Goal: Information Seeking & Learning: Learn about a topic

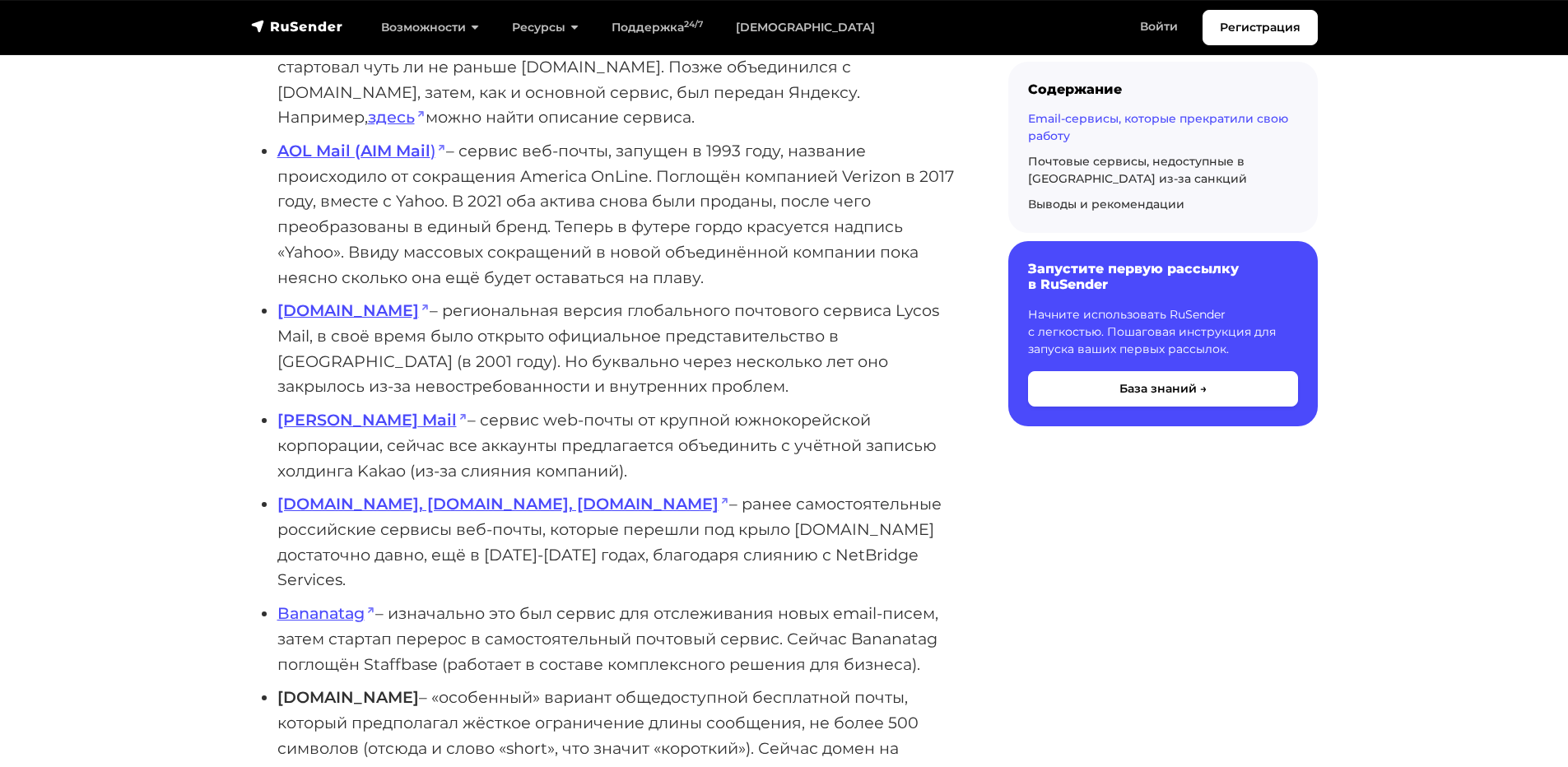
scroll to position [2387, 0]
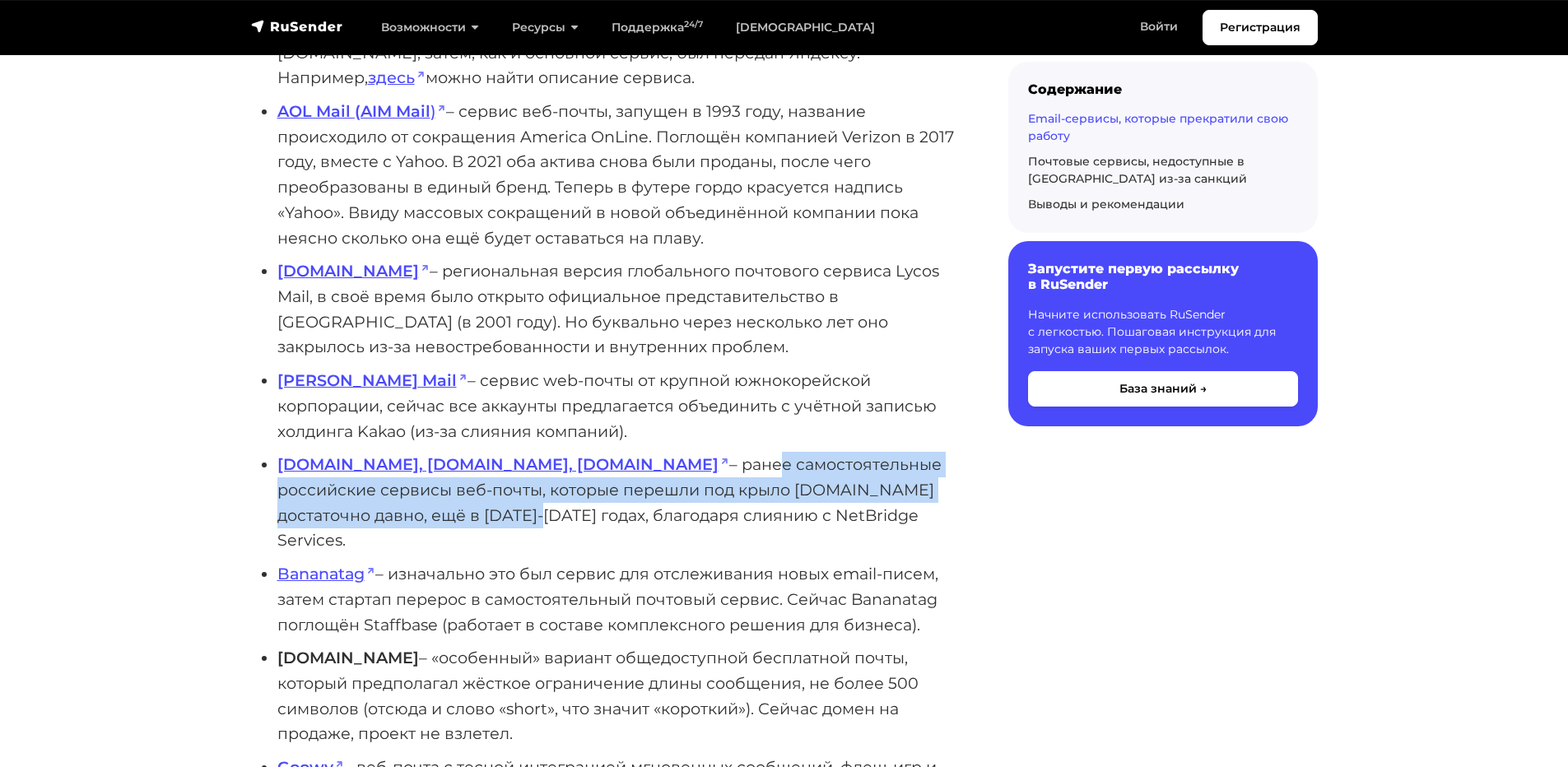
drag, startPoint x: 551, startPoint y: 438, endPoint x: 888, endPoint y: 466, distance: 338.2
click at [888, 466] on li "[DOMAIN_NAME], [DOMAIN_NAME], [DOMAIN_NAME] – ранее самостоятельные российские …" at bounding box center [616, 503] width 678 height 102
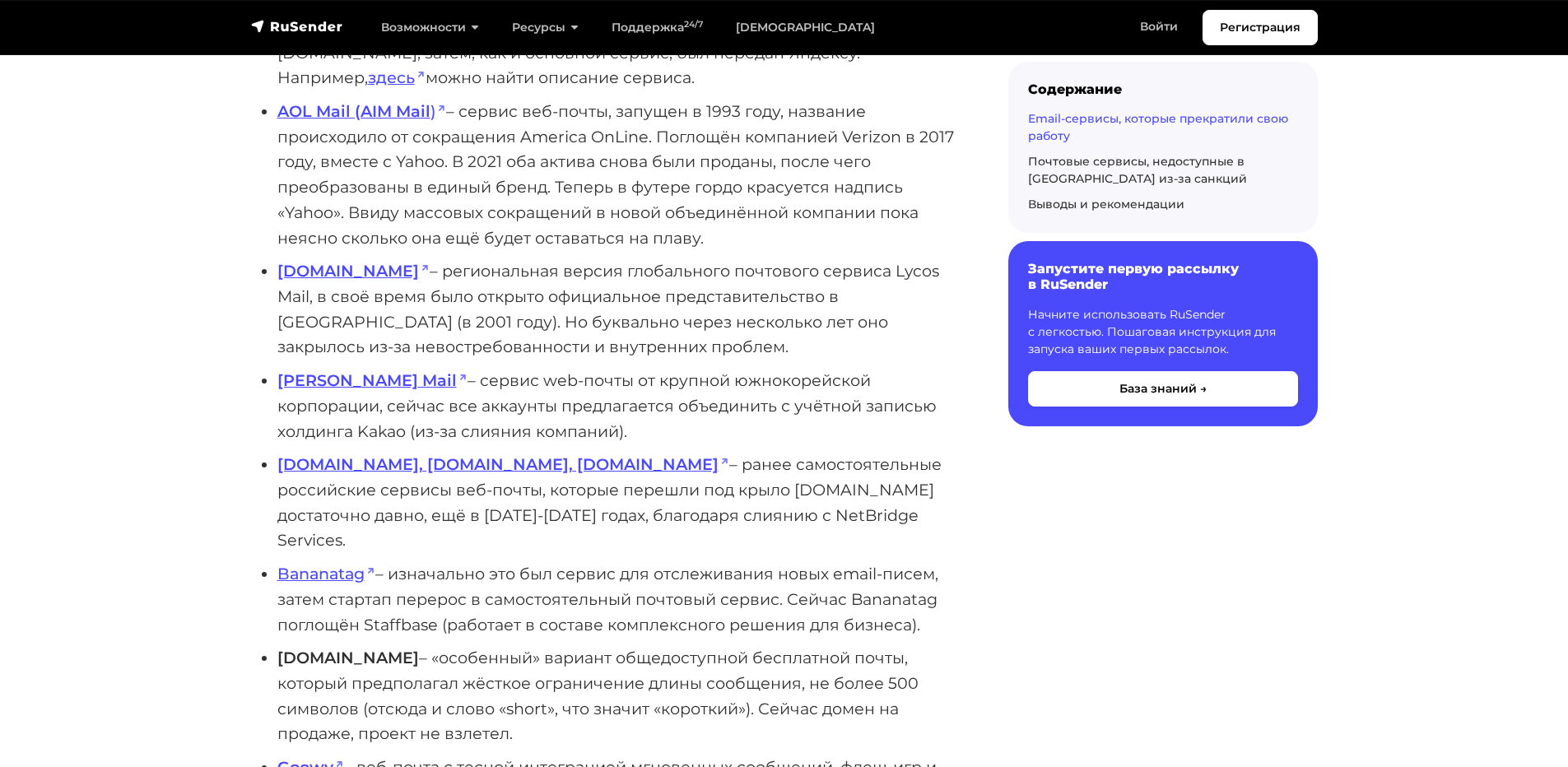
click at [646, 492] on li "[DOMAIN_NAME], [DOMAIN_NAME], [DOMAIN_NAME] – ранее самостоятельные российские …" at bounding box center [616, 503] width 678 height 102
drag, startPoint x: 621, startPoint y: 462, endPoint x: 720, endPoint y: 461, distance: 99.0
click at [720, 461] on li "[DOMAIN_NAME], [DOMAIN_NAME], [DOMAIN_NAME] – ранее самостоятельные российские …" at bounding box center [616, 503] width 678 height 102
drag, startPoint x: 784, startPoint y: 466, endPoint x: 756, endPoint y: 476, distance: 29.7
click at [784, 466] on li "[DOMAIN_NAME], [DOMAIN_NAME], [DOMAIN_NAME] – ранее самостоятельные российские …" at bounding box center [616, 503] width 678 height 102
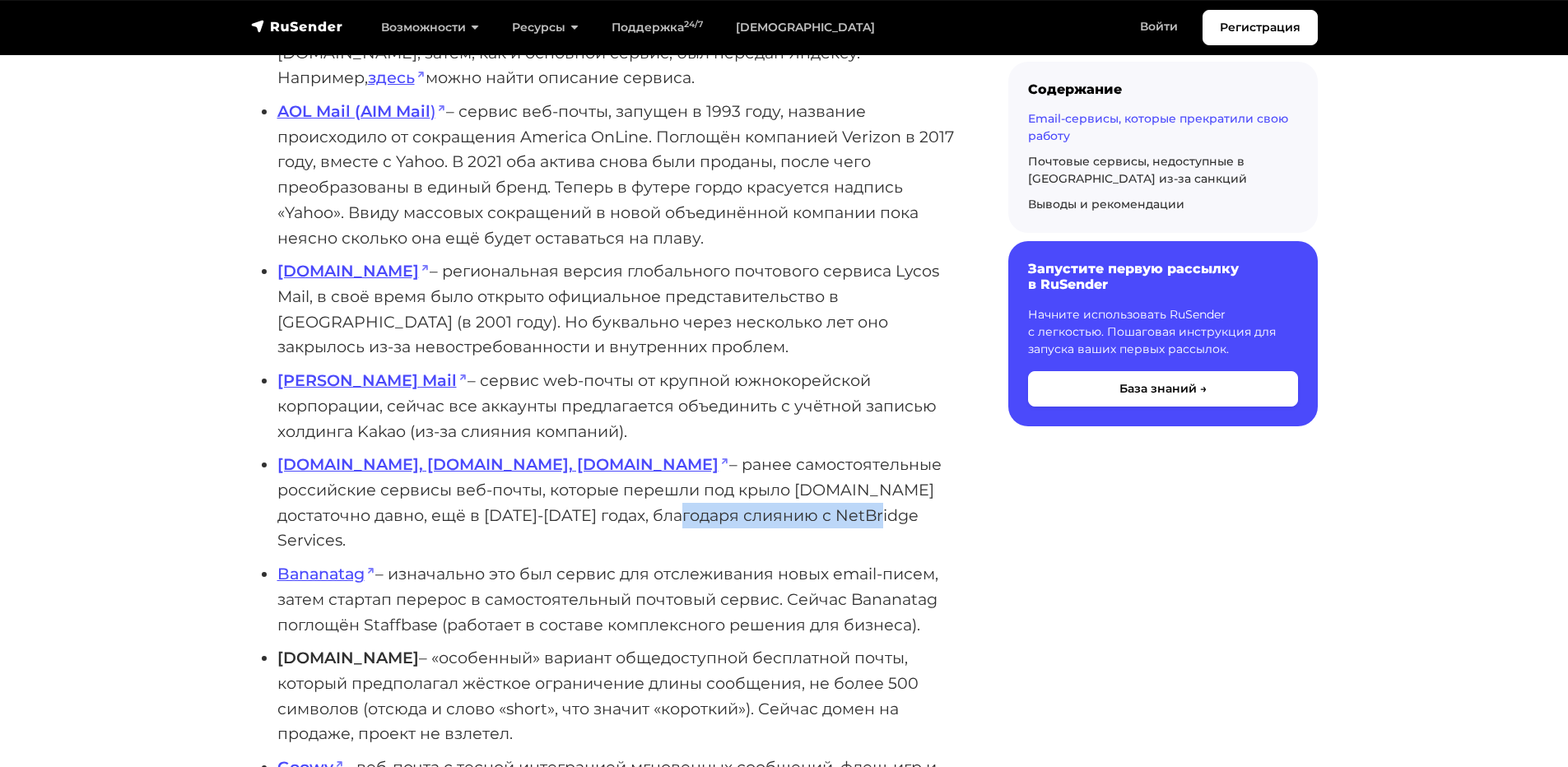
drag, startPoint x: 383, startPoint y: 491, endPoint x: 595, endPoint y: 488, distance: 212.0
click at [582, 489] on li "[DOMAIN_NAME], [DOMAIN_NAME], [DOMAIN_NAME] – ранее самостоятельные российские …" at bounding box center [616, 503] width 678 height 102
drag, startPoint x: 679, startPoint y: 492, endPoint x: 707, endPoint y: 491, distance: 28.0
click at [682, 492] on li "[DOMAIN_NAME], [DOMAIN_NAME], [DOMAIN_NAME] – ранее самостоятельные российские …" at bounding box center [616, 503] width 678 height 102
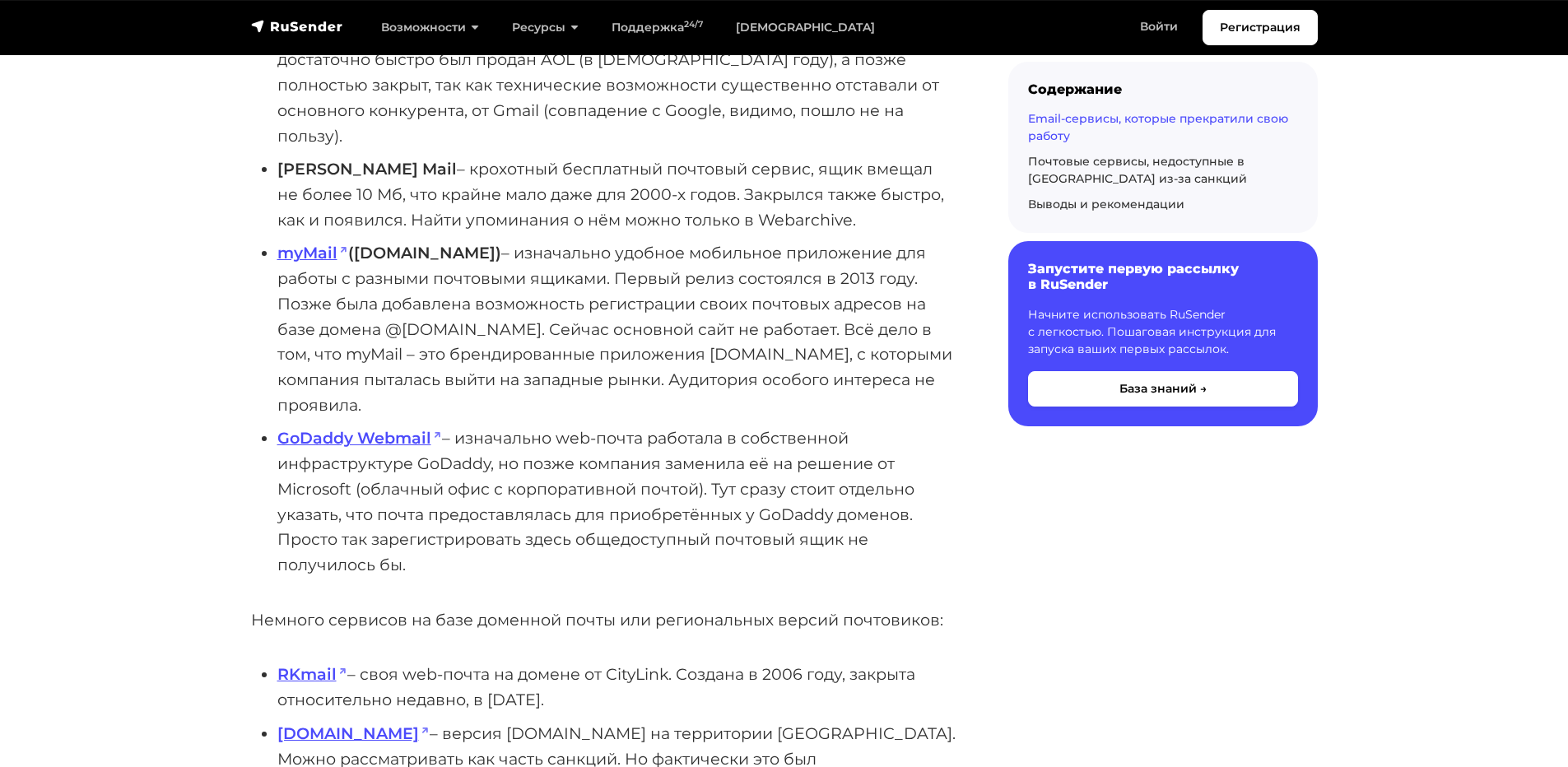
scroll to position [3211, 0]
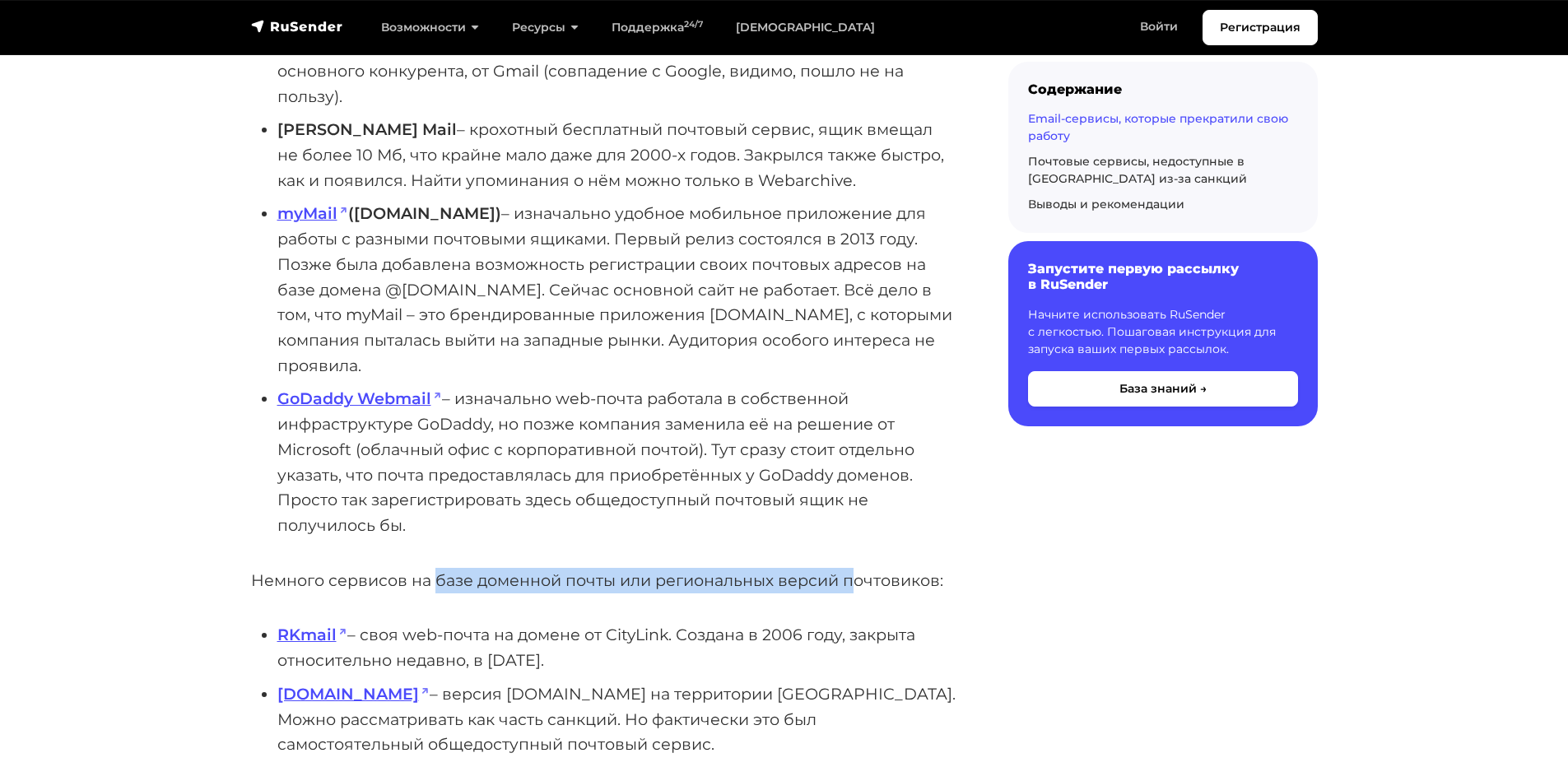
drag, startPoint x: 512, startPoint y: 470, endPoint x: 854, endPoint y: 478, distance: 342.1
click at [854, 568] on p "Немного сервисов на базе доменной почты или региональных версий почтовиков:" at bounding box center [603, 580] width 705 height 26
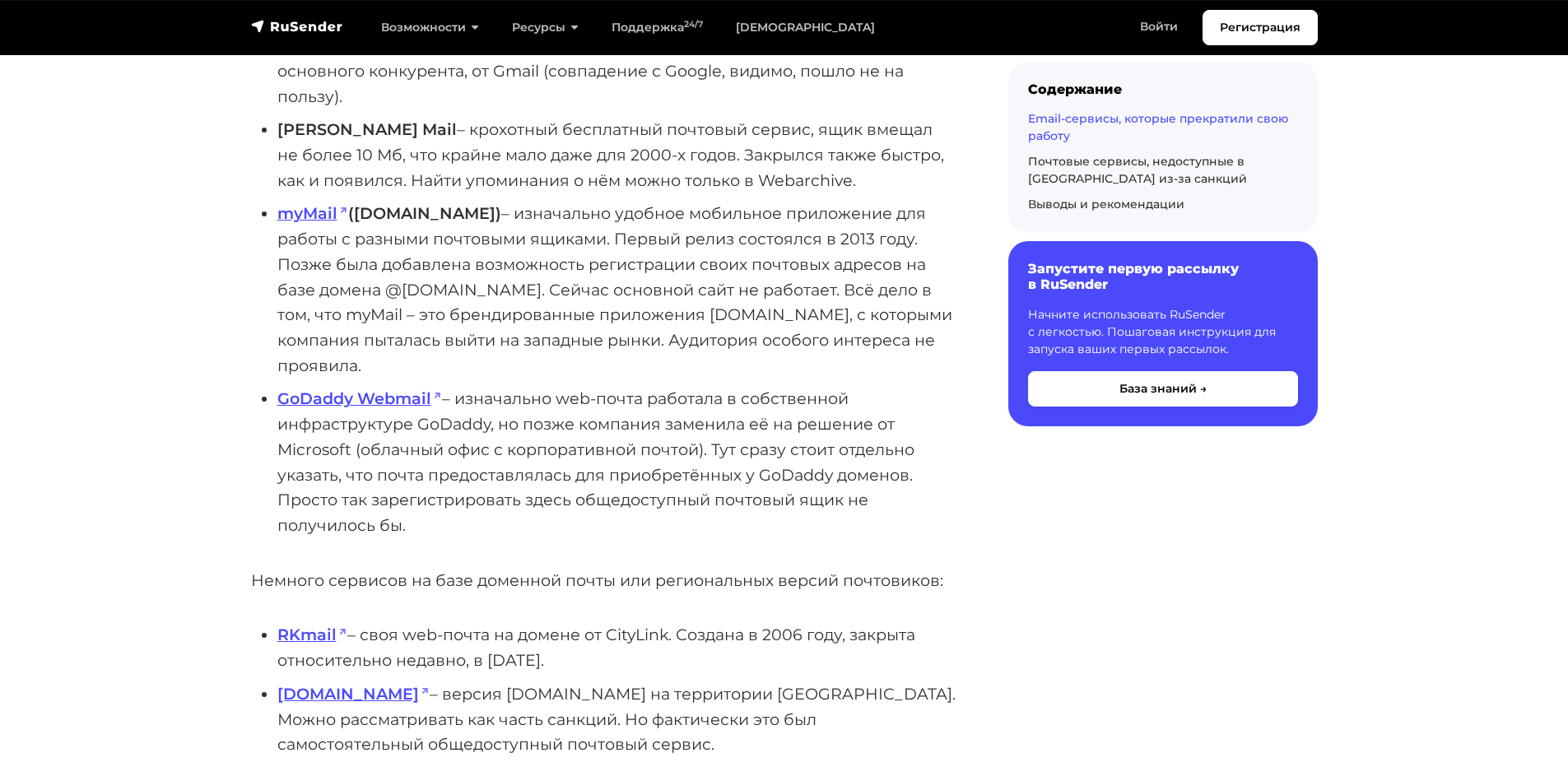
click at [341, 568] on p "Немного сервисов на базе доменной почты или региональных версий почтовиков:" at bounding box center [603, 580] width 705 height 26
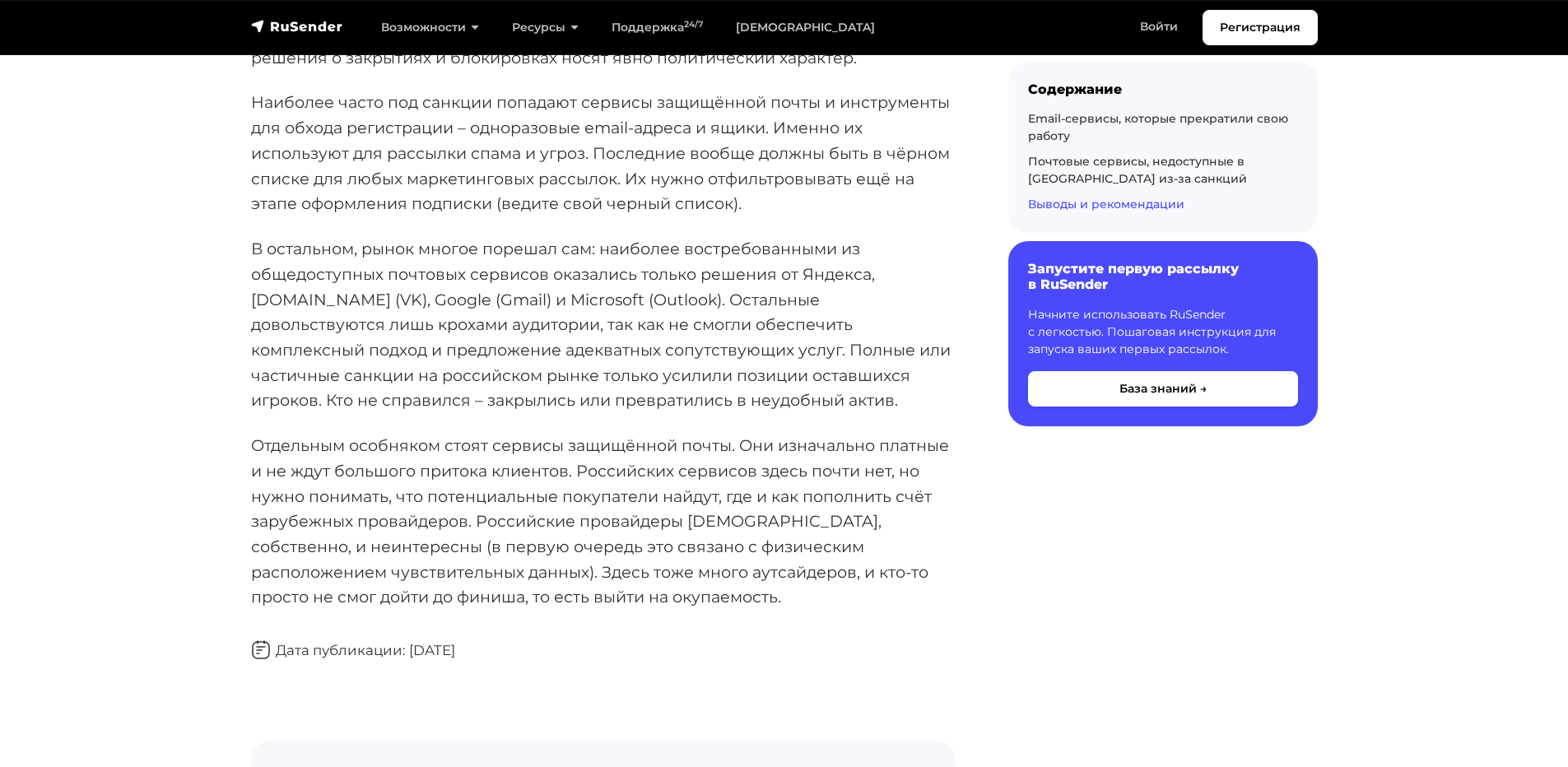
scroll to position [8479, 0]
